Goal: Find contact information: Find contact information

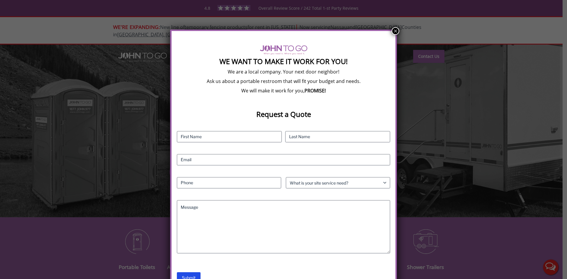
click at [393, 31] on button "×" at bounding box center [395, 31] width 8 height 8
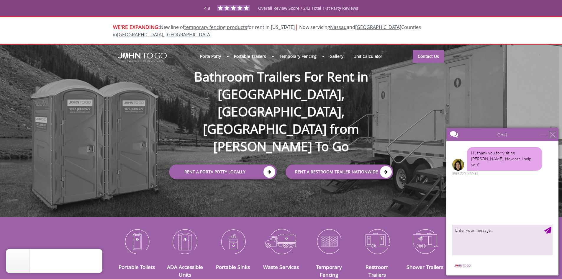
click at [555, 135] on div "close" at bounding box center [553, 135] width 6 height 6
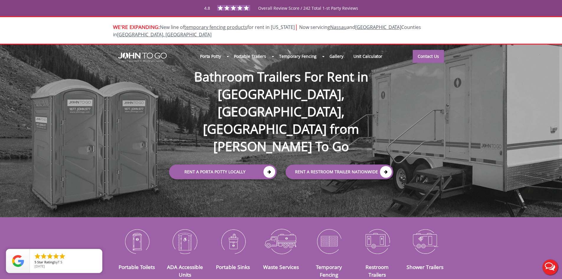
click at [425, 49] on div at bounding box center [281, 139] width 562 height 279
click at [425, 50] on link "Contact Us" at bounding box center [428, 56] width 31 height 13
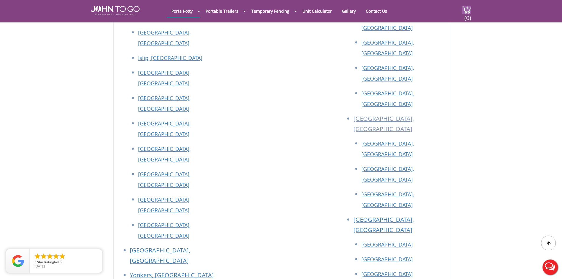
scroll to position [1131, 0]
